Goal: Task Accomplishment & Management: Manage account settings

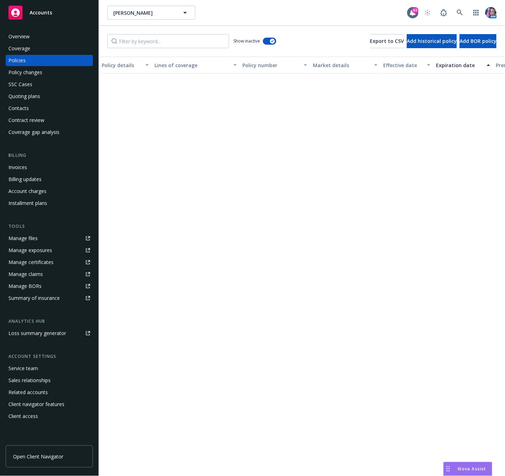
scroll to position [621, 0]
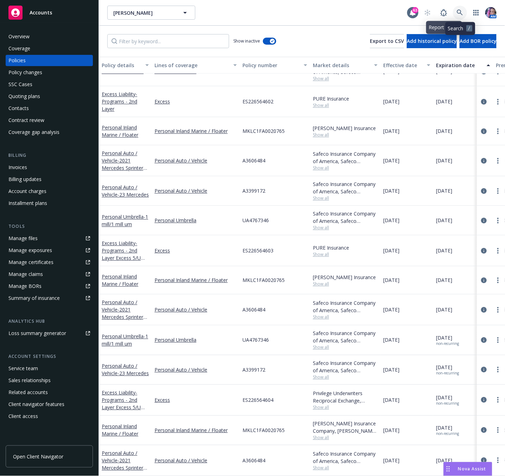
click at [458, 15] on icon at bounding box center [460, 13] width 6 height 6
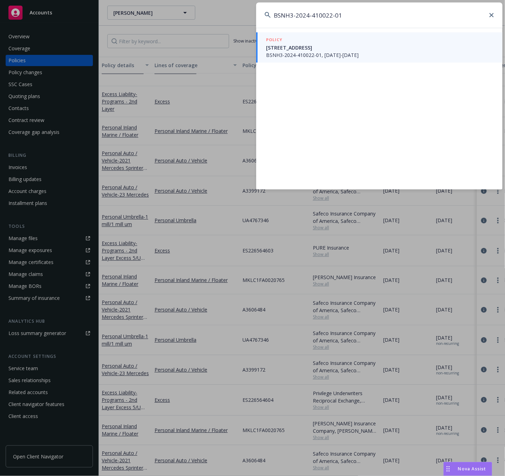
type input "BSNH3-2024-410022-01"
click at [352, 44] on span "[STREET_ADDRESS]" at bounding box center [380, 47] width 228 height 7
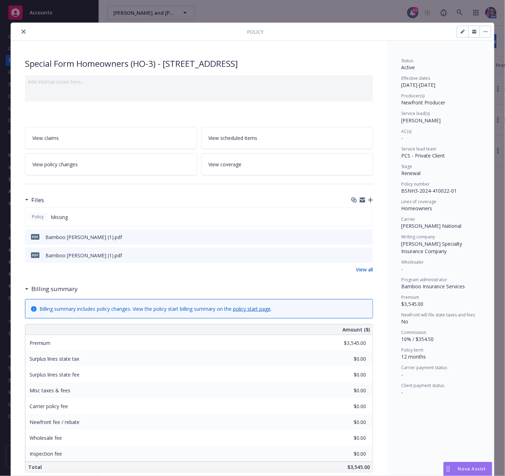
click at [484, 30] on button "button" at bounding box center [485, 31] width 11 height 11
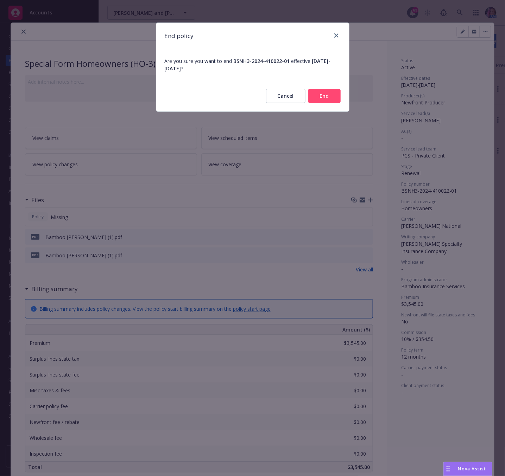
click at [328, 100] on button "End" at bounding box center [324, 96] width 32 height 14
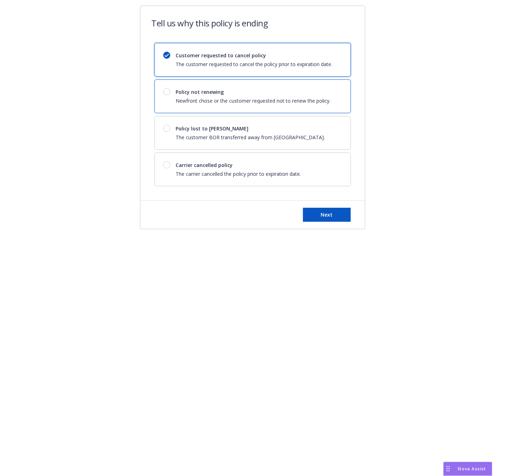
click at [299, 97] on div "Policy not renewing Newfront chose or the customer requested not to renew the p…" at bounding box center [253, 96] width 155 height 16
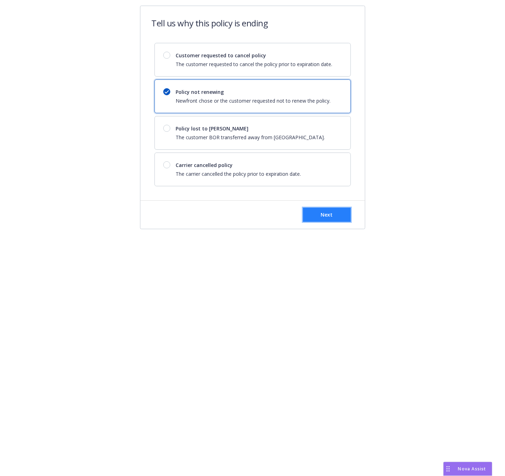
click at [338, 218] on button "Next" at bounding box center [327, 215] width 48 height 14
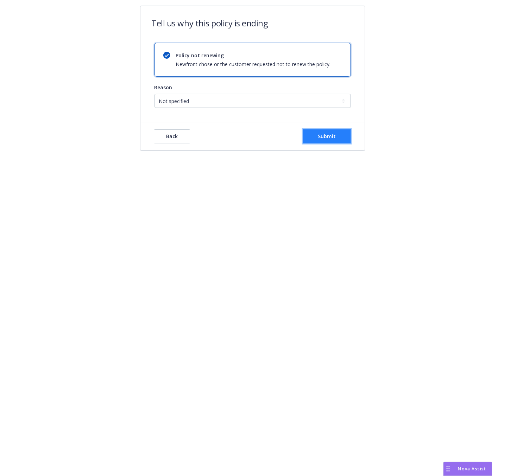
click at [330, 134] on span "Submit" at bounding box center [327, 136] width 18 height 7
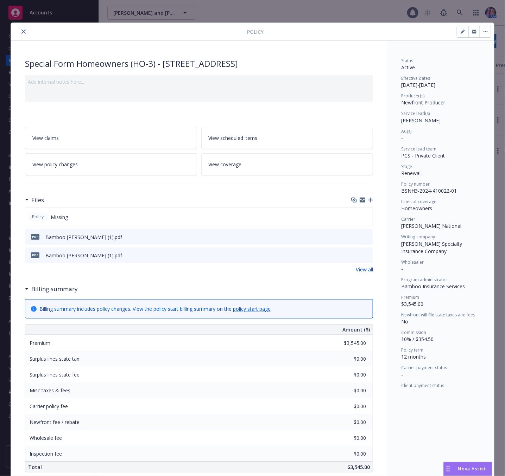
scroll to position [21, 0]
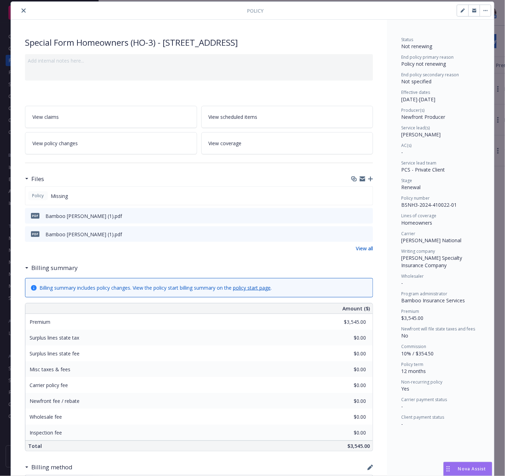
click at [118, 68] on div "Add internal notes here..." at bounding box center [199, 67] width 348 height 26
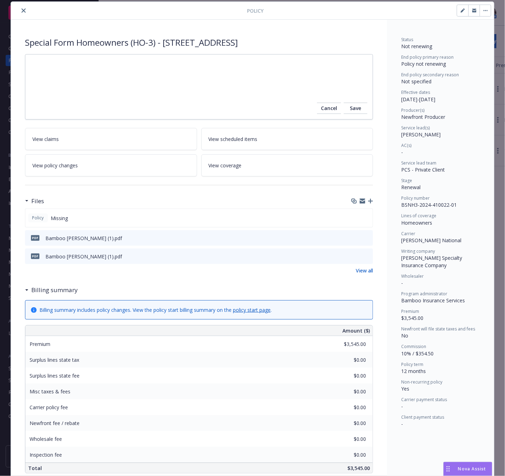
drag, startPoint x: 473, startPoint y: 12, endPoint x: 468, endPoint y: 14, distance: 5.5
click at [472, 12] on button "button" at bounding box center [473, 10] width 11 height 11
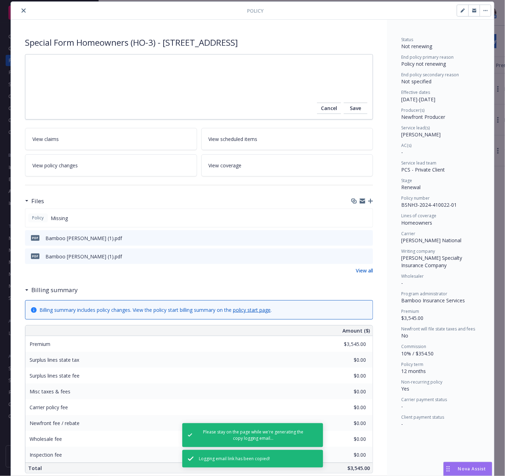
drag, startPoint x: 19, startPoint y: 12, endPoint x: 29, endPoint y: 34, distance: 23.7
click at [21, 12] on icon "close" at bounding box center [23, 10] width 4 height 4
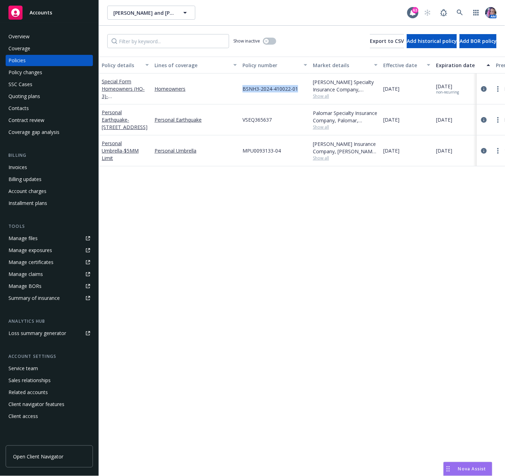
drag, startPoint x: 242, startPoint y: 88, endPoint x: 298, endPoint y: 91, distance: 55.7
click at [298, 91] on div "BSNH3-2024-410022-01" at bounding box center [275, 89] width 70 height 31
copy span "BSNH3-2024-410022-01"
